Goal: Transaction & Acquisition: Purchase product/service

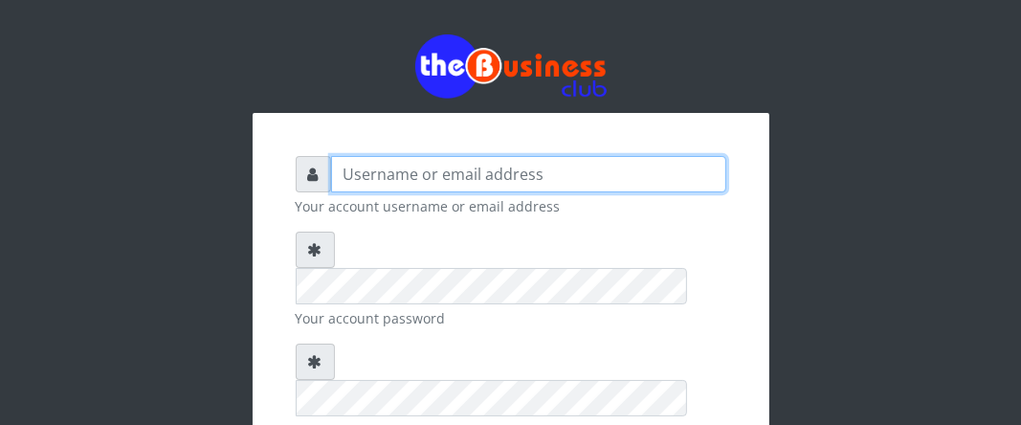
type input "Boboyen"
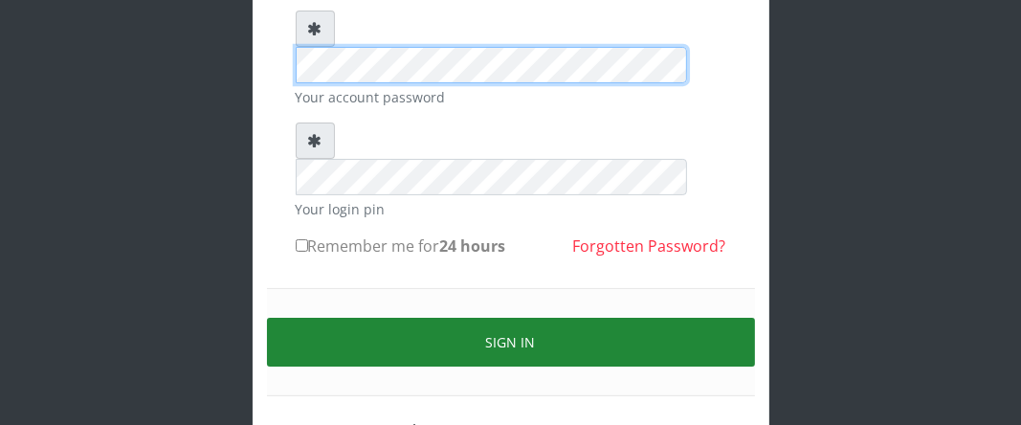
scroll to position [233, 0]
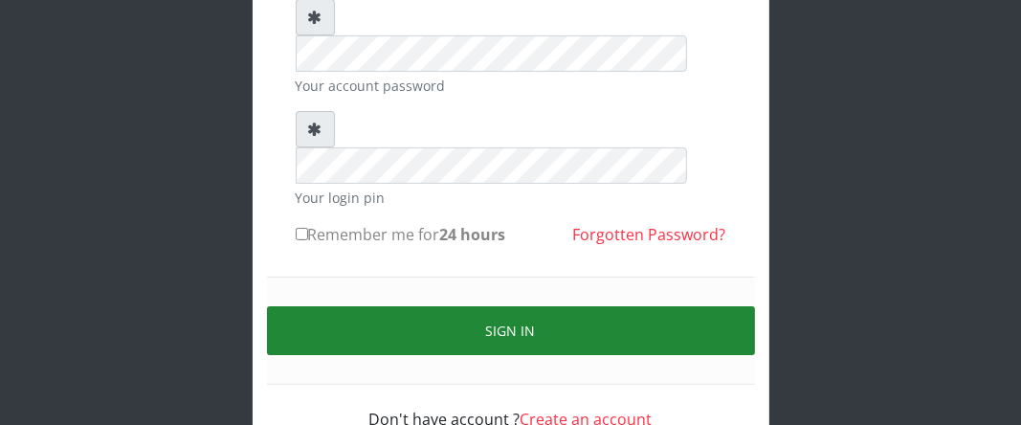
click at [418, 306] on button "Sign in" at bounding box center [511, 330] width 488 height 49
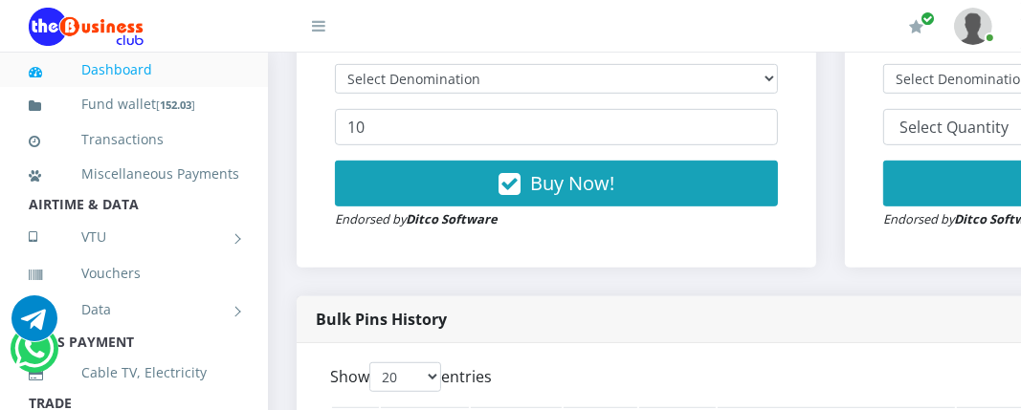
scroll to position [574, 0]
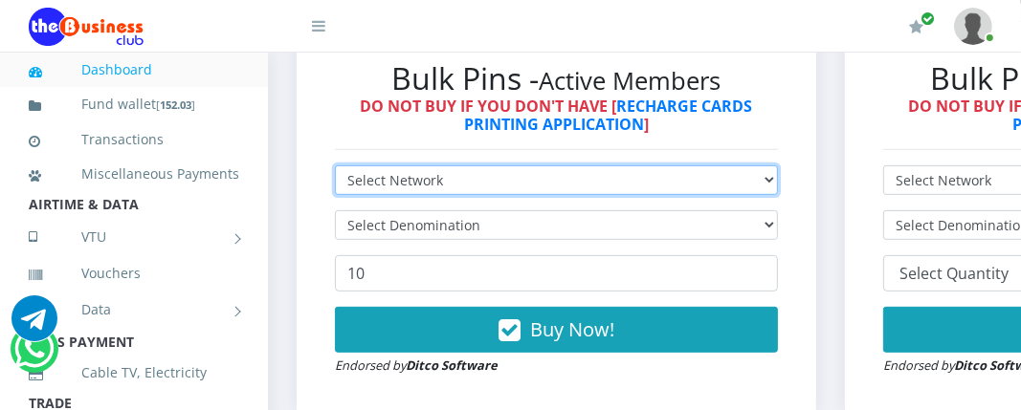
click at [642, 186] on select "Select Network MTN Globacom 9Mobile Airtel" at bounding box center [556, 181] width 443 height 30
select select "Glo"
click at [335, 168] on select "Select Network MTN Globacom 9Mobile Airtel" at bounding box center [556, 181] width 443 height 30
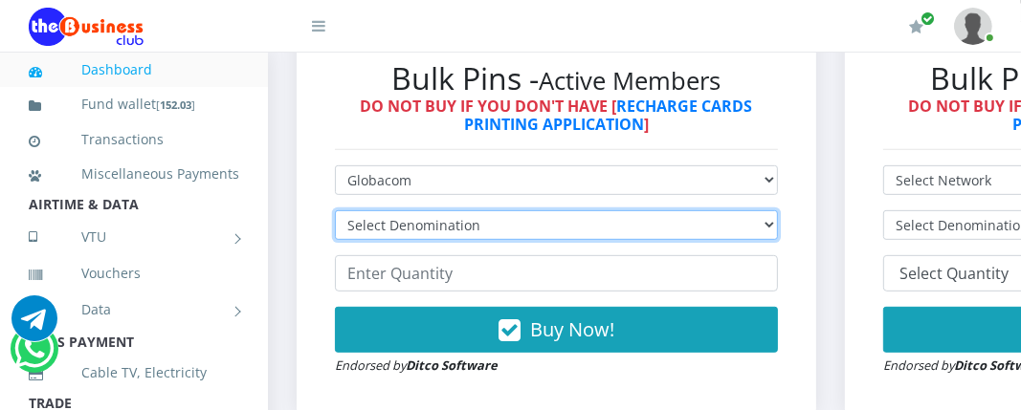
click at [537, 226] on select "Select Denomination" at bounding box center [556, 226] width 443 height 30
click at [537, 226] on select "Select Denomination Glo NGN100 - ₦96.55 Glo NGN200 - ₦193.10 Glo NGN500 - ₦482.…" at bounding box center [556, 226] width 443 height 30
click at [483, 229] on select "Select Denomination Glo NGN100 - ₦96.55 Glo NGN200 - ₦193.10 Glo NGN500 - ₦482.…" at bounding box center [556, 226] width 443 height 30
select select "965.5-1000"
click at [335, 213] on select "Select Denomination Glo NGN100 - ₦96.55 Glo NGN200 - ₦193.10 Glo NGN500 - ₦482.…" at bounding box center [556, 226] width 443 height 30
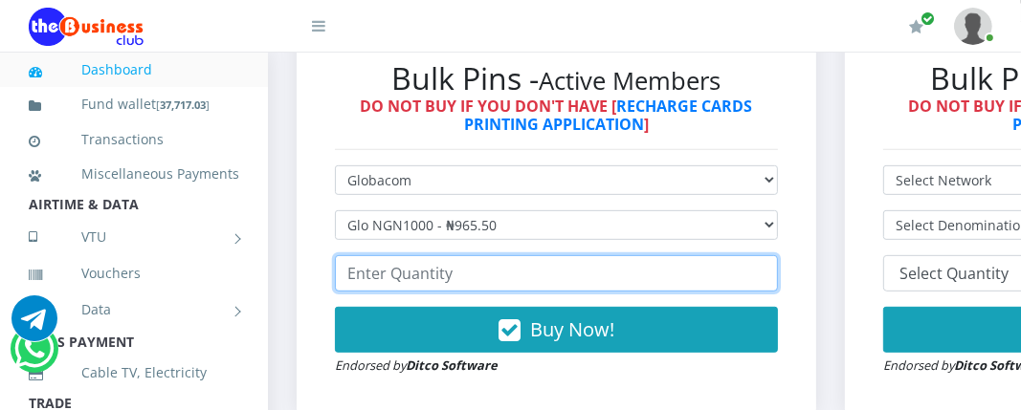
click at [475, 269] on input "number" at bounding box center [556, 273] width 443 height 36
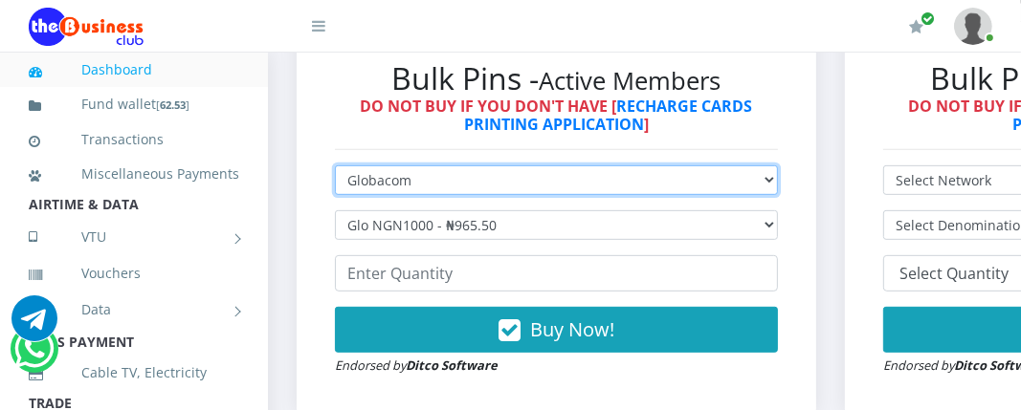
click at [615, 187] on select "Select Network MTN Globacom 9Mobile Airtel" at bounding box center [556, 181] width 443 height 30
click at [335, 168] on select "Select Network MTN Globacom 9Mobile Airtel" at bounding box center [556, 181] width 443 height 30
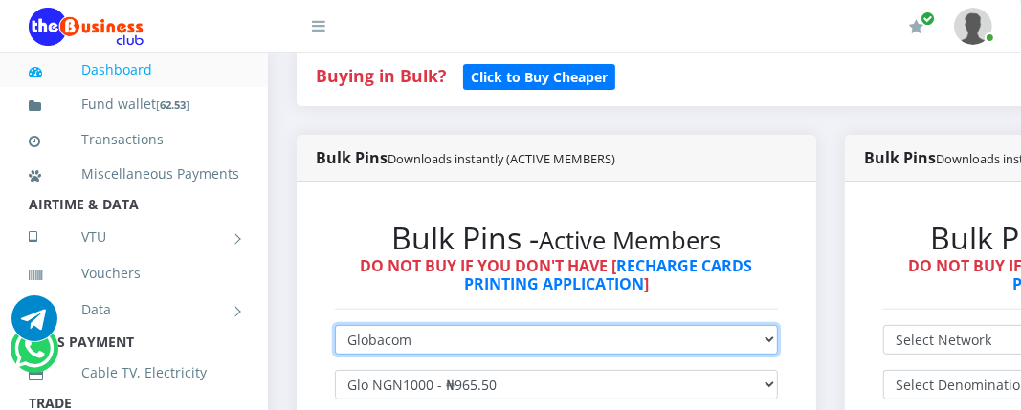
scroll to position [287, 0]
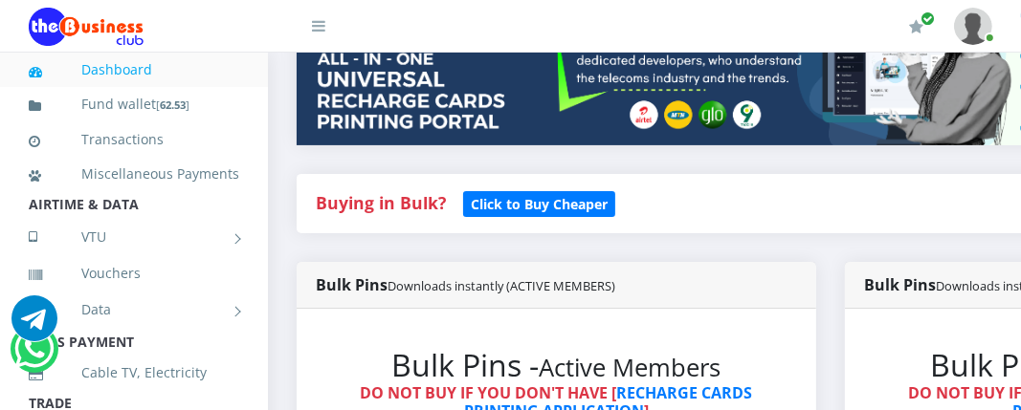
drag, startPoint x: 603, startPoint y: 0, endPoint x: 544, endPoint y: 37, distance: 70.1
click at [544, 37] on div "My Profile Settings Logout" at bounding box center [678, 27] width 629 height 54
click at [513, 11] on div "My Profile Settings Logout" at bounding box center [678, 27] width 629 height 54
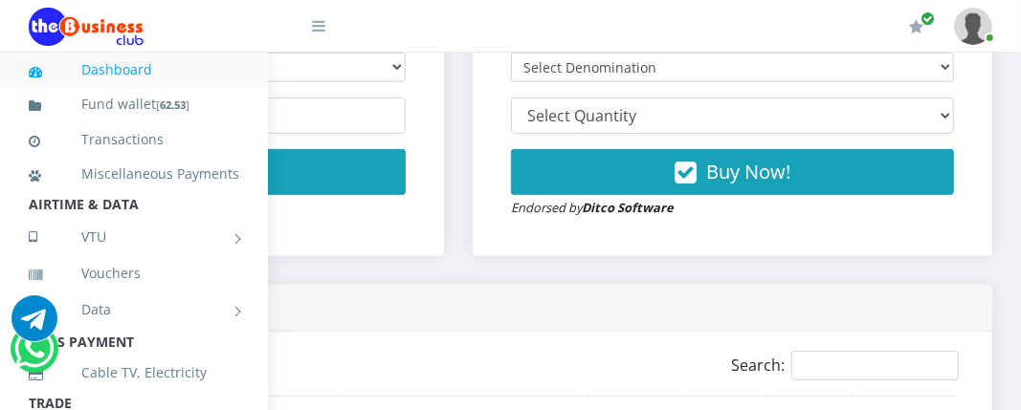
scroll to position [689, 398]
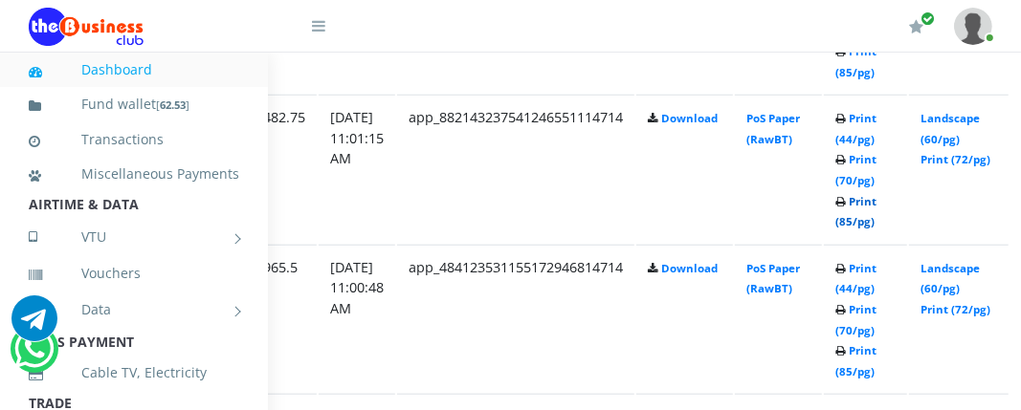
scroll to position [1148, 321]
